Goal: Task Accomplishment & Management: Complete application form

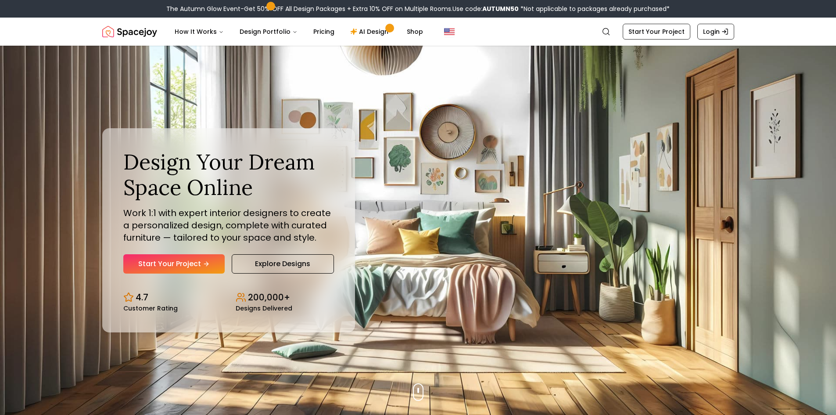
drag, startPoint x: 156, startPoint y: 247, endPoint x: 156, endPoint y: 252, distance: 4.8
click at [156, 252] on div "Design Your Dream Space Online Work 1:1 with expert interior designers to creat…" at bounding box center [228, 211] width 211 height 124
click at [164, 264] on link "Start Your Project" at bounding box center [173, 263] width 101 height 19
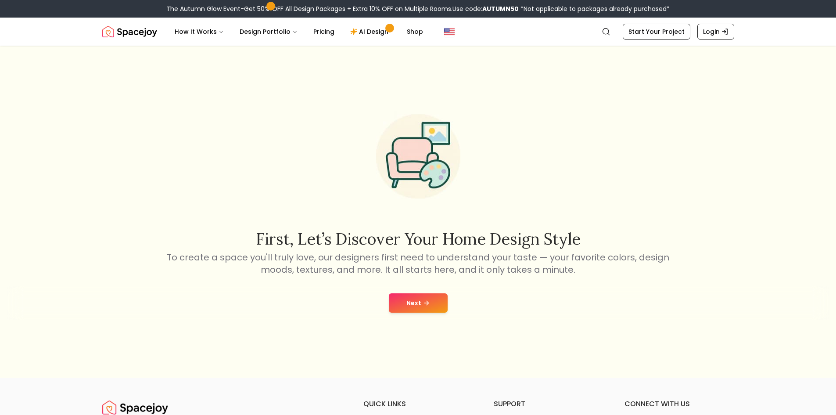
click at [416, 298] on button "Next" at bounding box center [418, 302] width 59 height 19
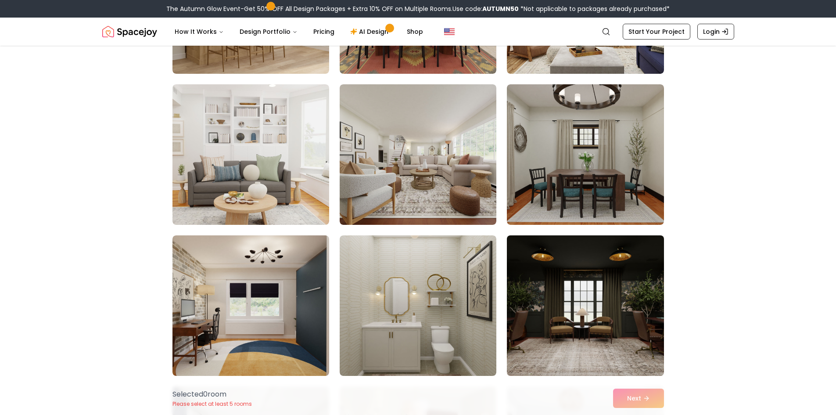
scroll to position [585, 0]
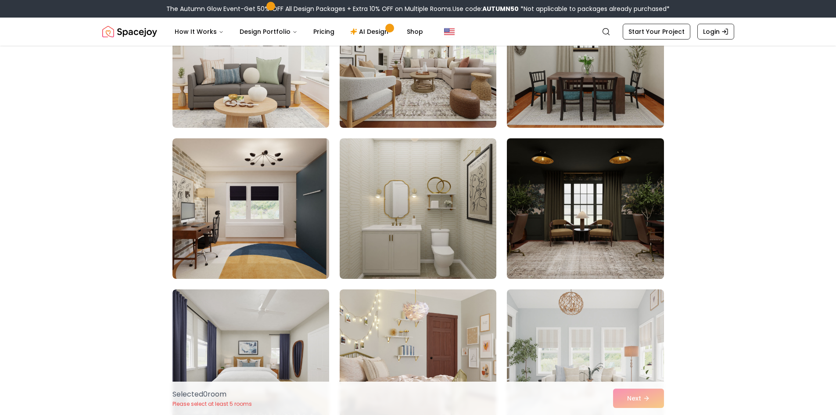
click at [596, 220] on img at bounding box center [585, 209] width 165 height 148
